Goal: Navigation & Orientation: Find specific page/section

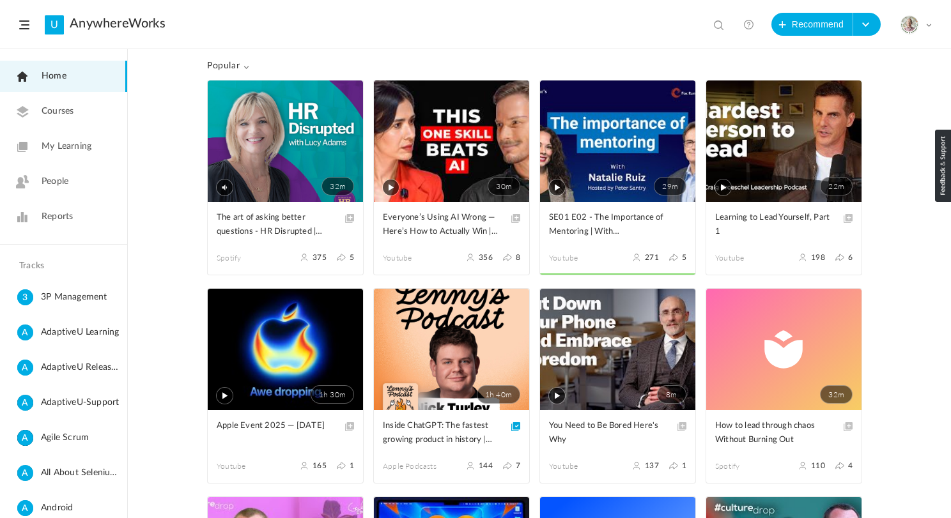
click at [59, 139] on link "My Learning" at bounding box center [63, 146] width 127 height 31
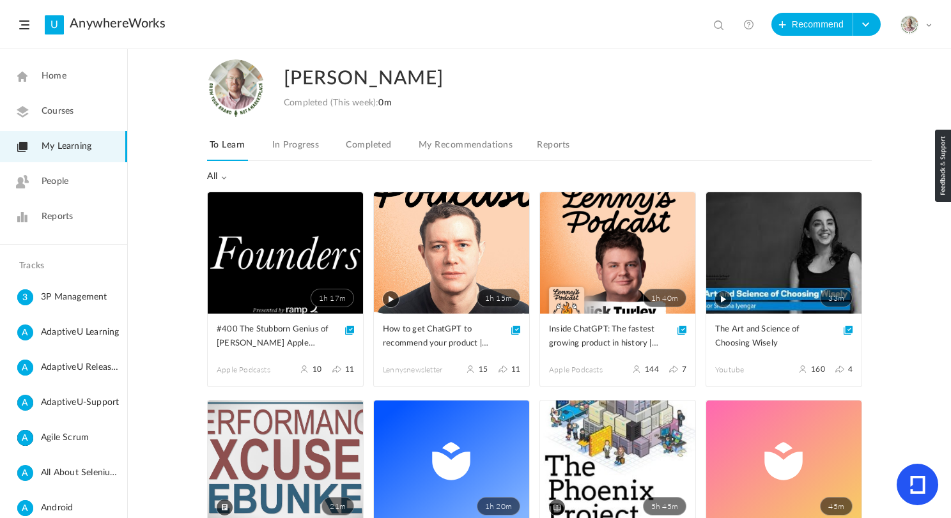
click at [363, 148] on link "Completed" at bounding box center [368, 149] width 50 height 24
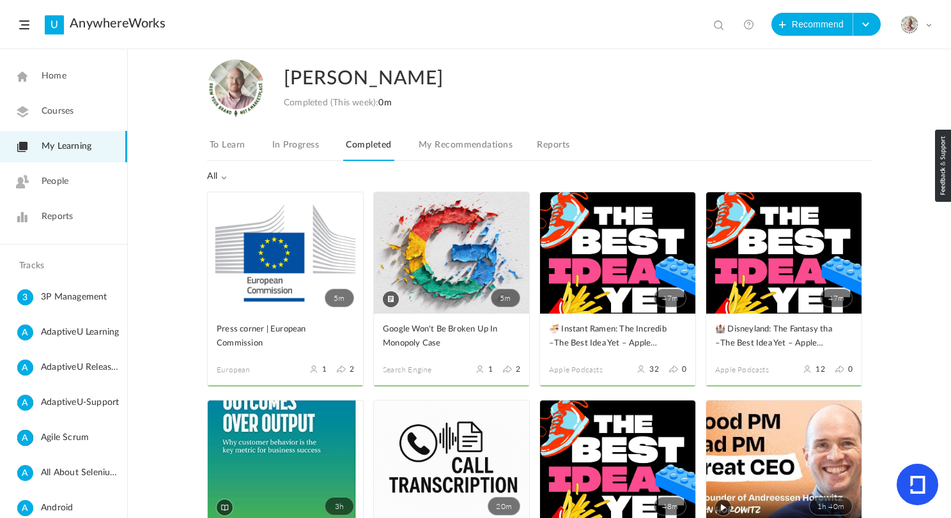
click at [67, 81] on link "Home" at bounding box center [63, 76] width 127 height 31
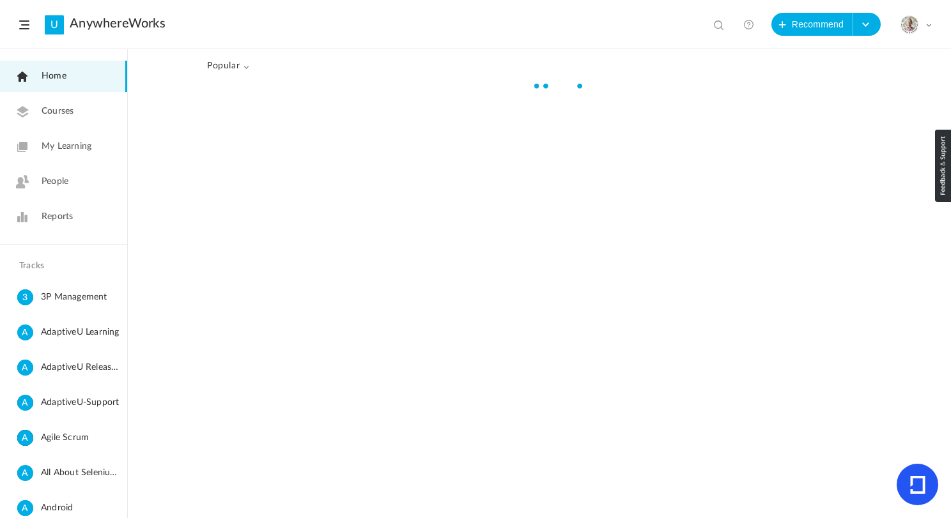
click at [67, 81] on link "Home" at bounding box center [63, 76] width 127 height 31
